Goal: Information Seeking & Learning: Learn about a topic

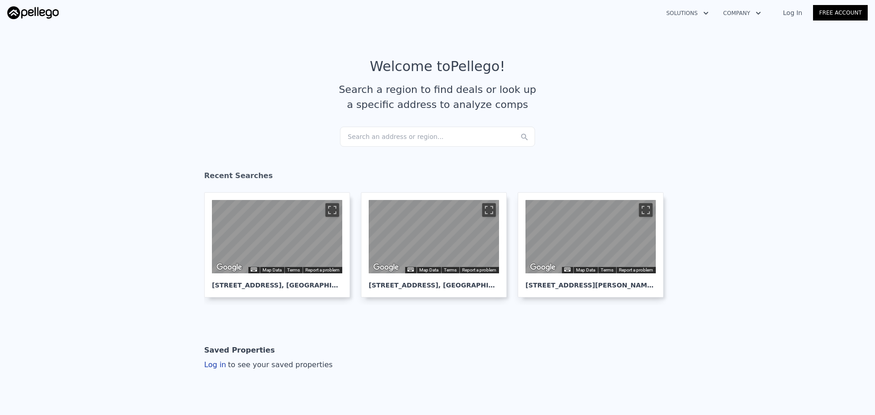
click at [416, 138] on div "Search an address or region..." at bounding box center [437, 137] width 195 height 20
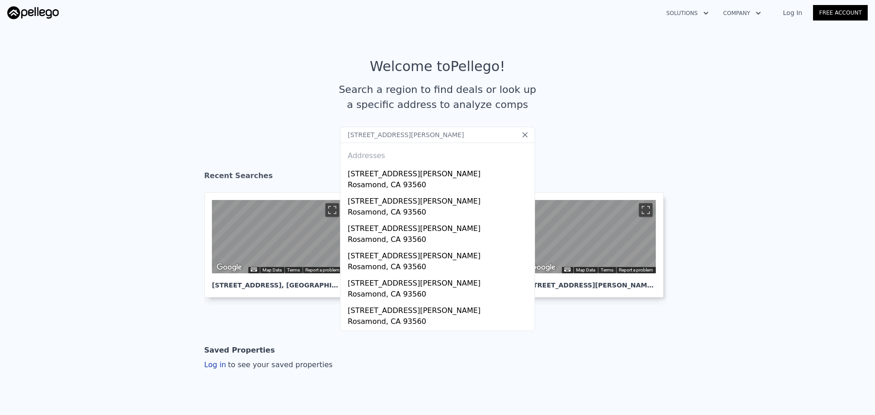
type input "[STREET_ADDRESS][PERSON_NAME]"
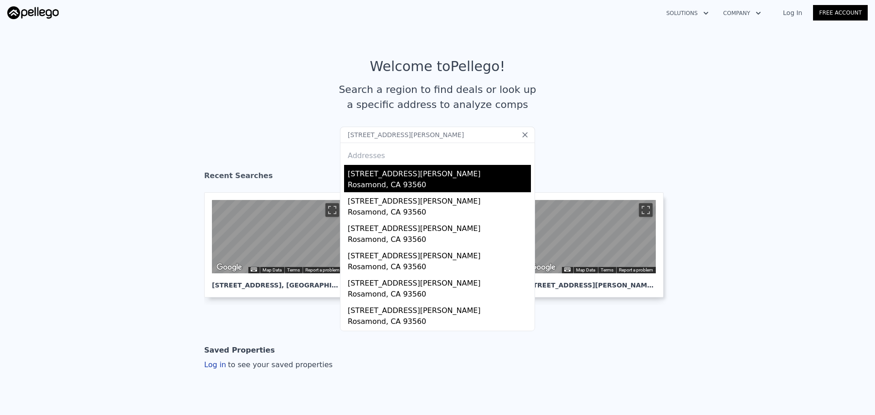
click at [449, 186] on div "Rosamond, CA 93560" at bounding box center [439, 186] width 183 height 13
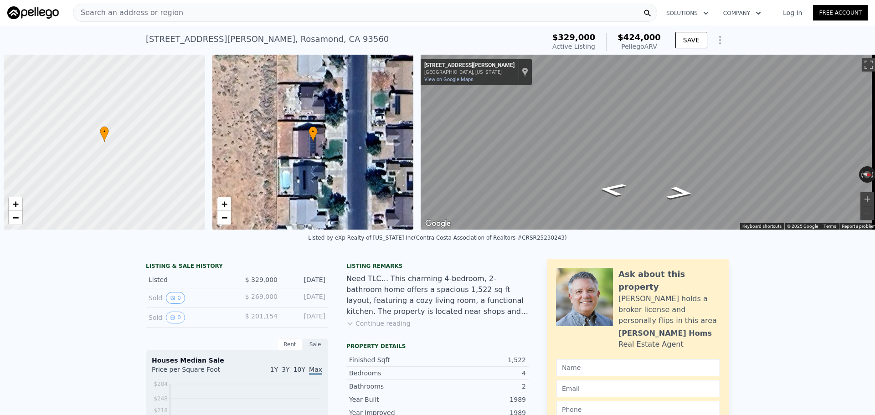
scroll to position [0, 4]
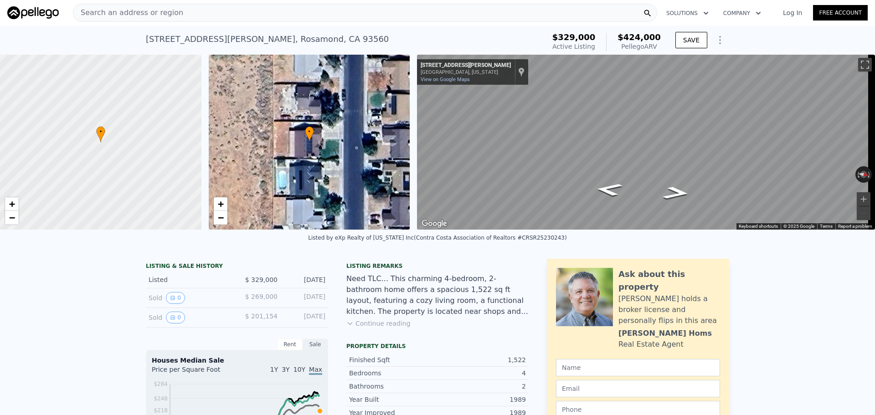
click at [257, 12] on div "Search an address or region" at bounding box center [365, 13] width 585 height 18
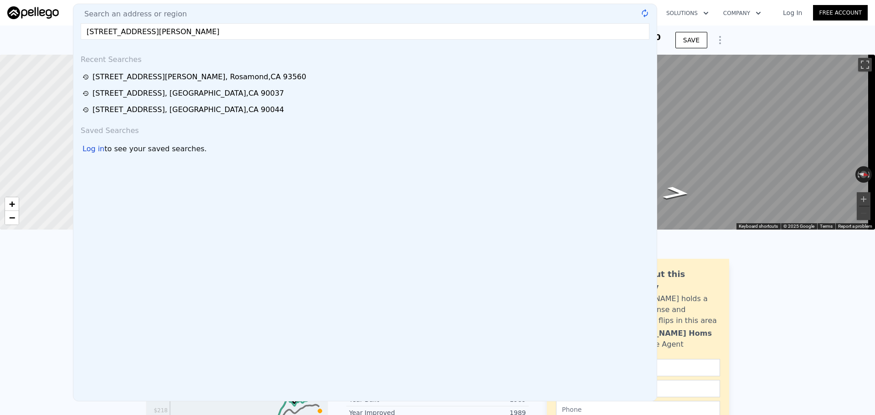
type input "[STREET_ADDRESS][PERSON_NAME]"
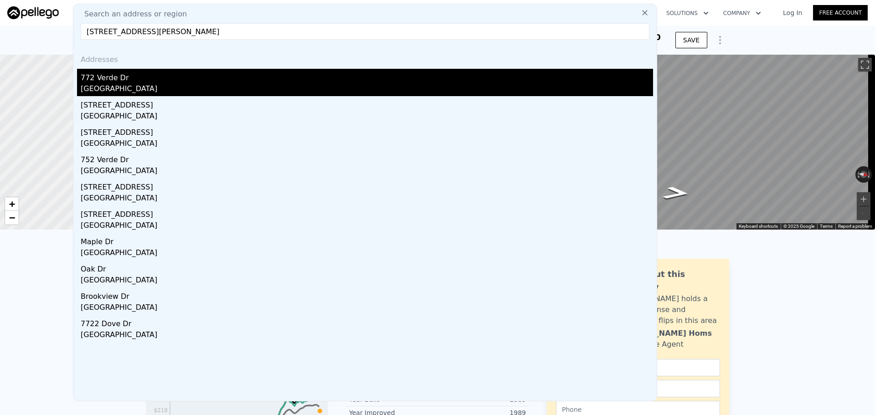
click at [145, 86] on div "[GEOGRAPHIC_DATA]" at bounding box center [367, 89] width 573 height 13
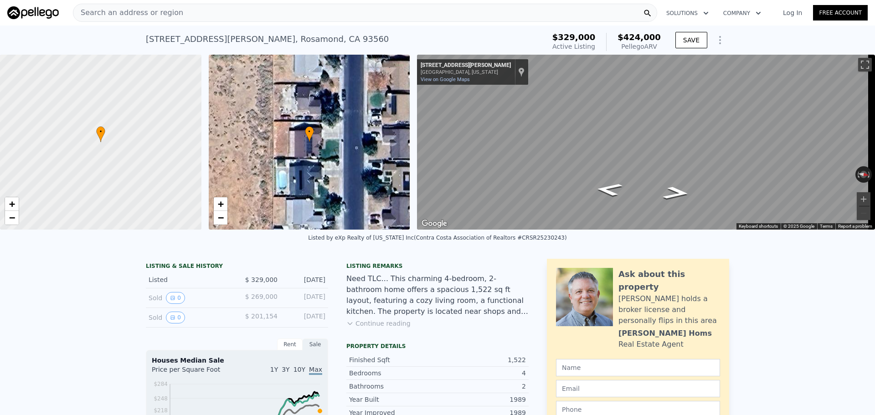
type input "1"
type input "1150"
type input "2231"
type input "18295.2"
type input "52272"
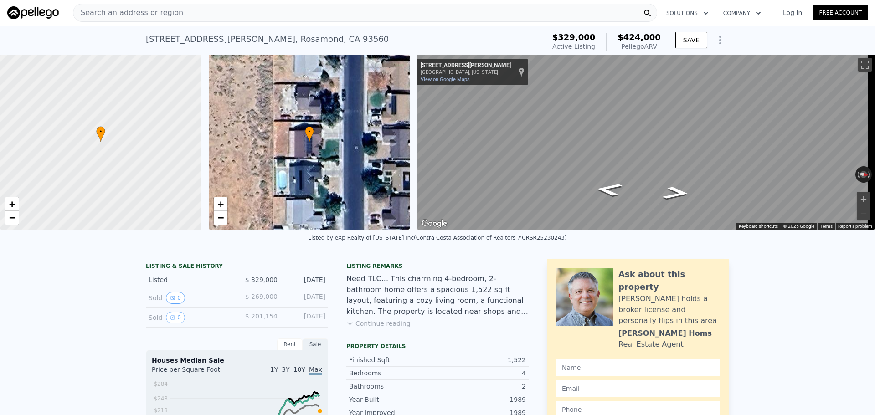
type input "$ 268,000"
type input "$ 40,281"
